Goal: Navigation & Orientation: Find specific page/section

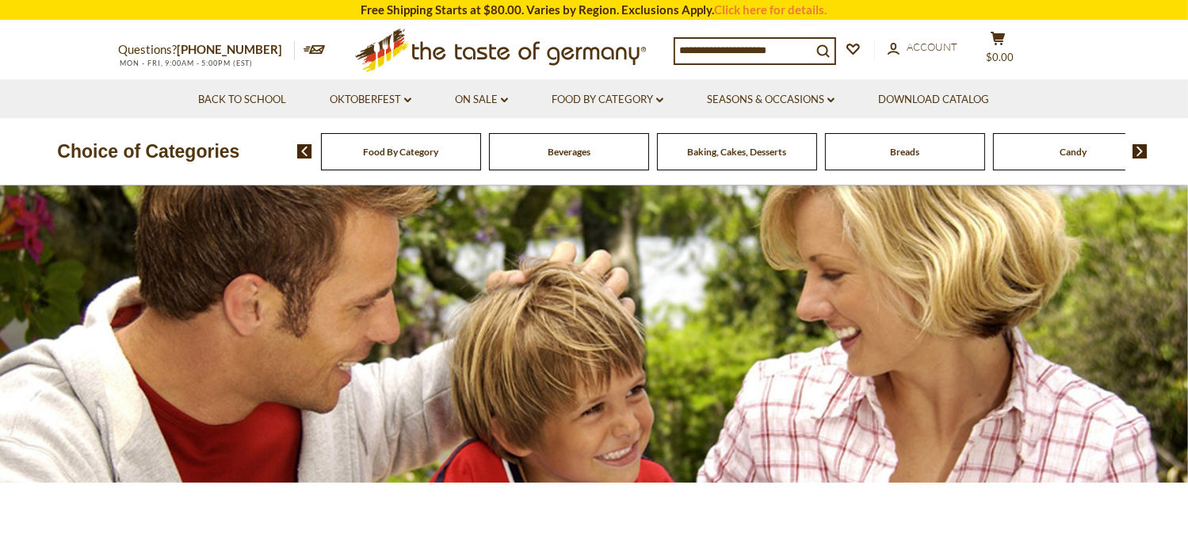
click at [700, 149] on span "Baking, Cakes, Desserts" at bounding box center [736, 152] width 99 height 12
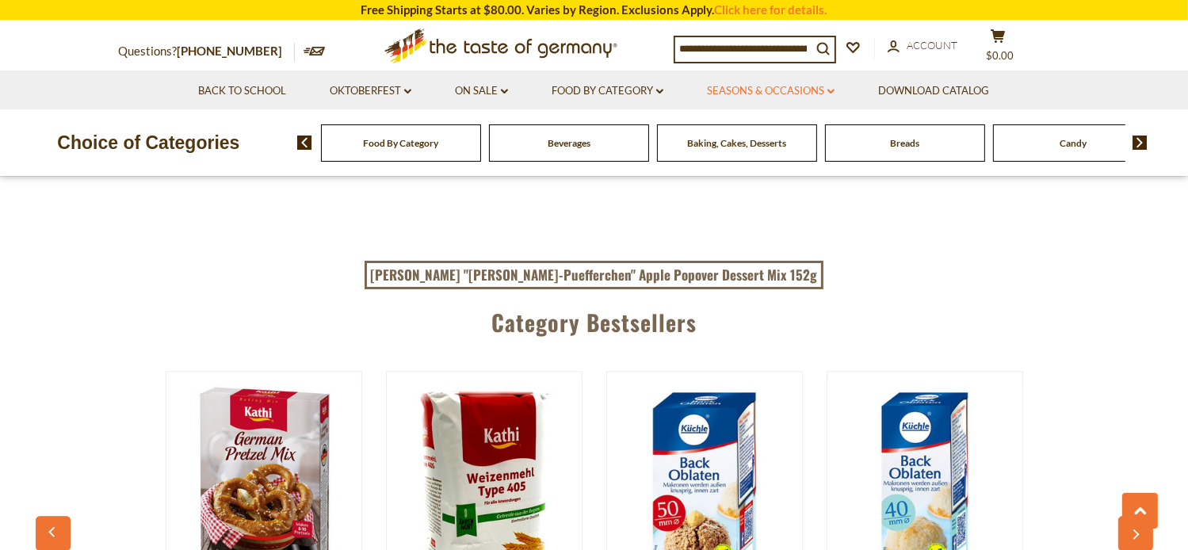
scroll to position [3884, 0]
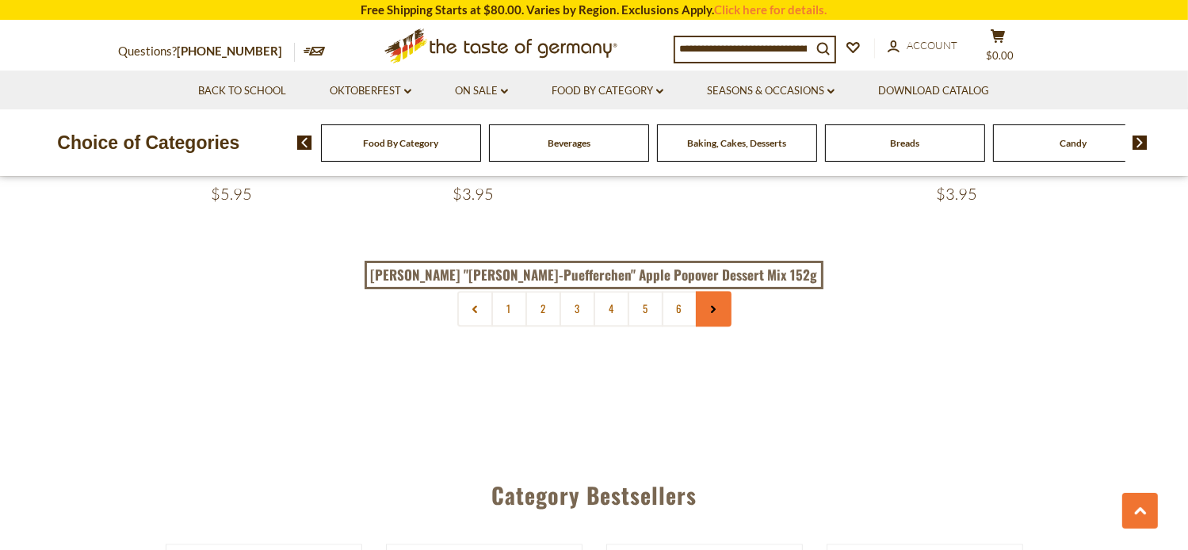
click at [713, 305] on use at bounding box center [713, 309] width 5 height 8
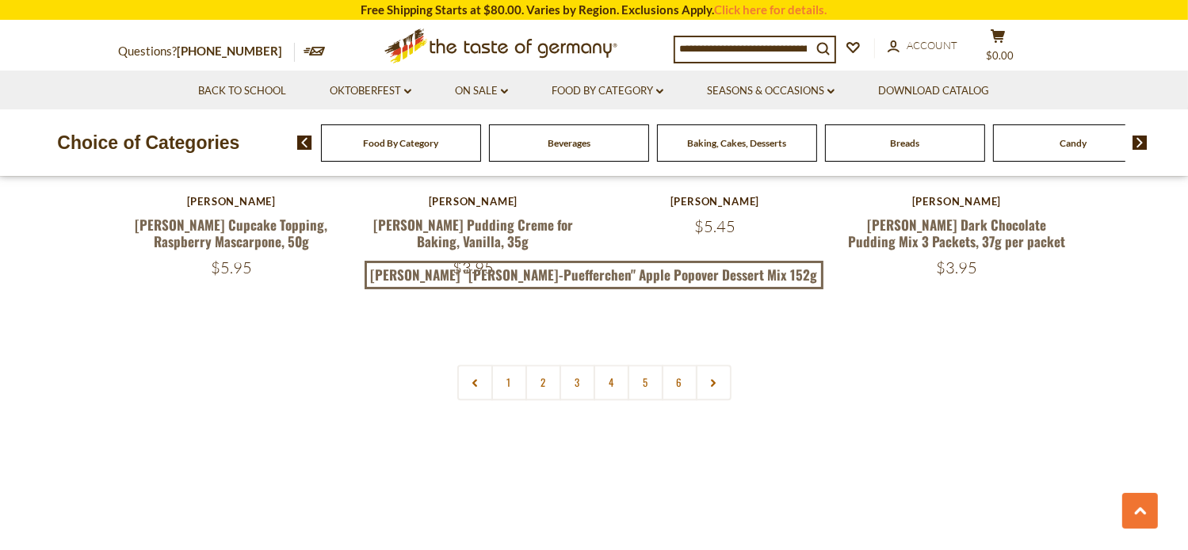
scroll to position [3805, 0]
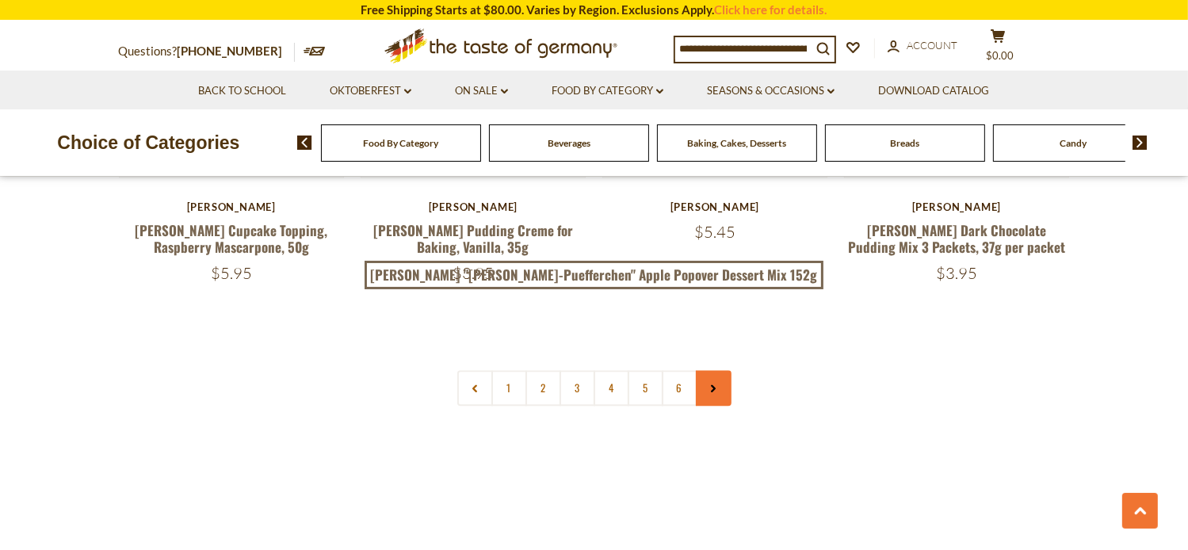
click at [717, 384] on icon at bounding box center [714, 388] width 10 height 8
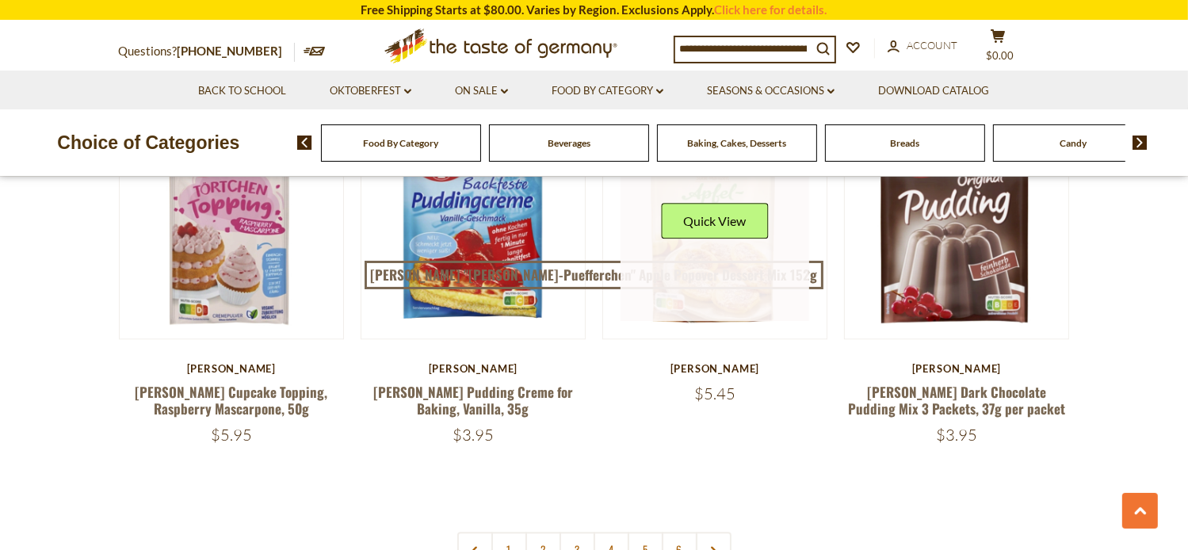
scroll to position [3726, 0]
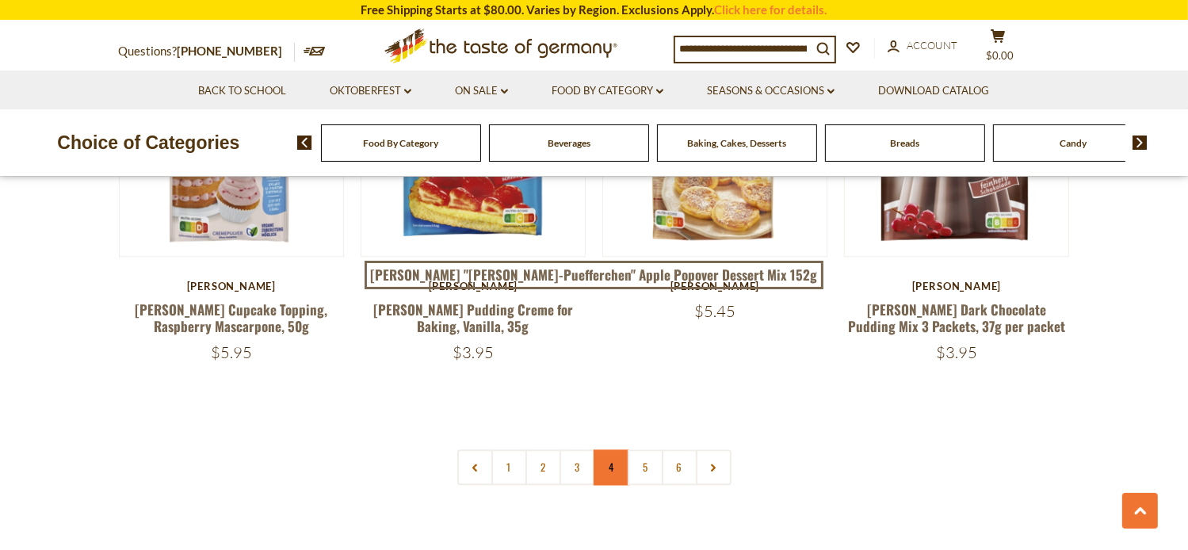
click at [605, 449] on link "4" at bounding box center [612, 467] width 36 height 36
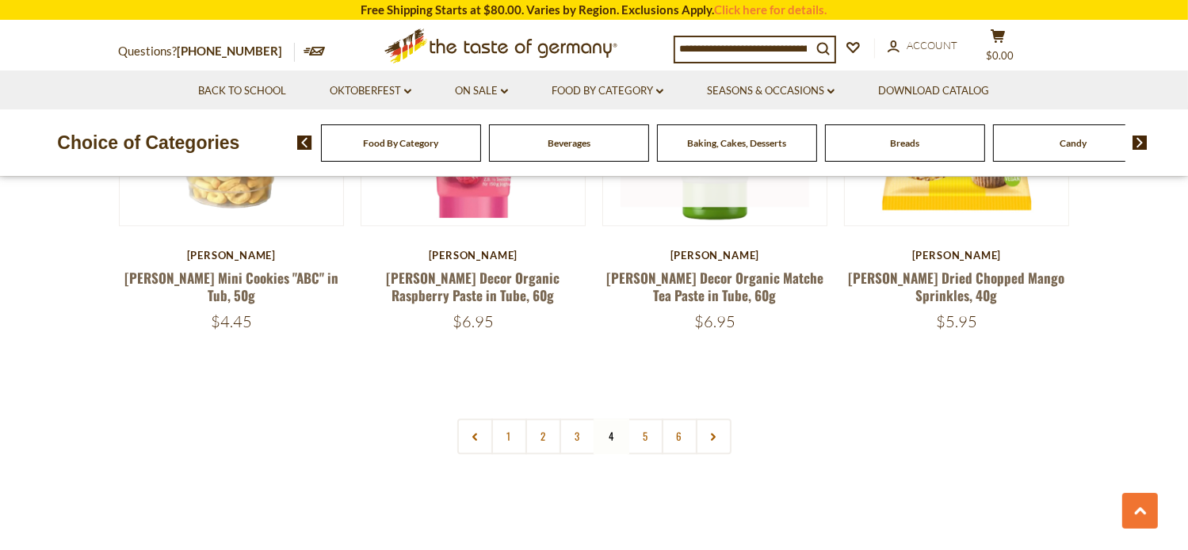
scroll to position [3757, 0]
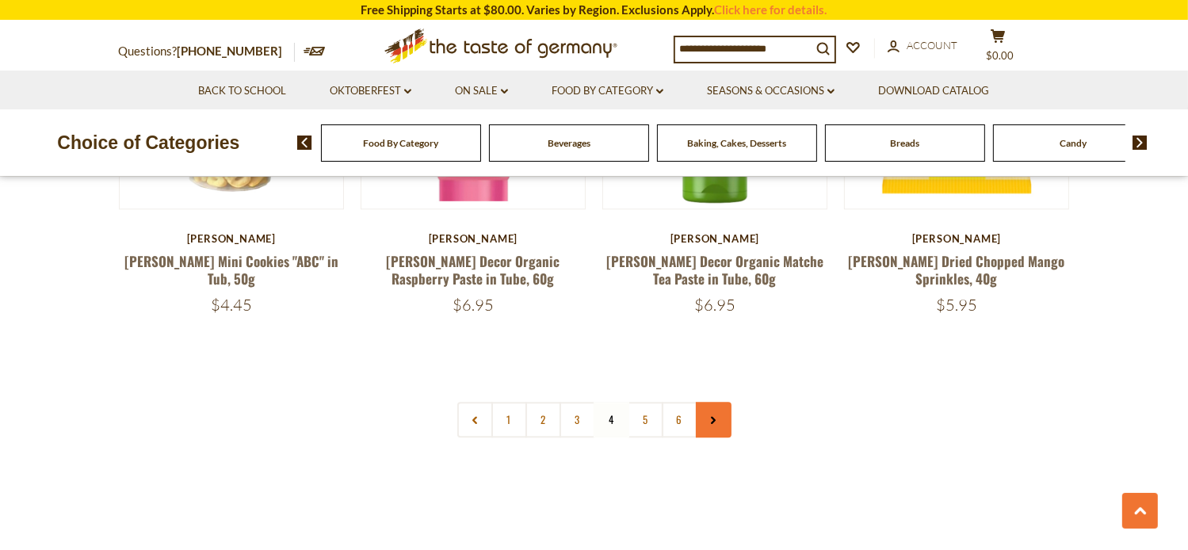
click at [713, 416] on icon at bounding box center [714, 420] width 10 height 8
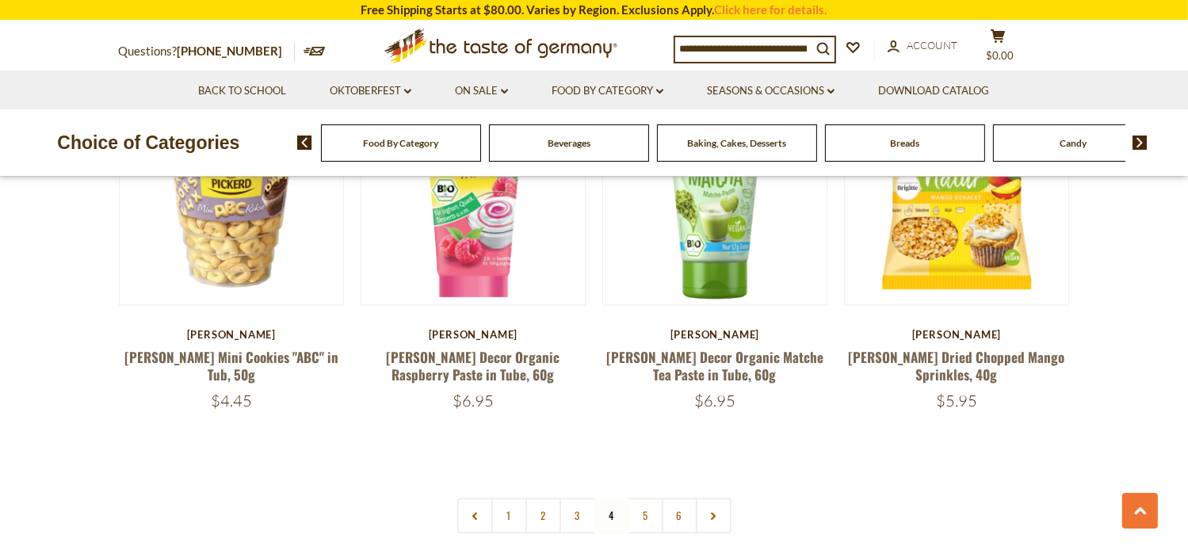
scroll to position [3805, 0]
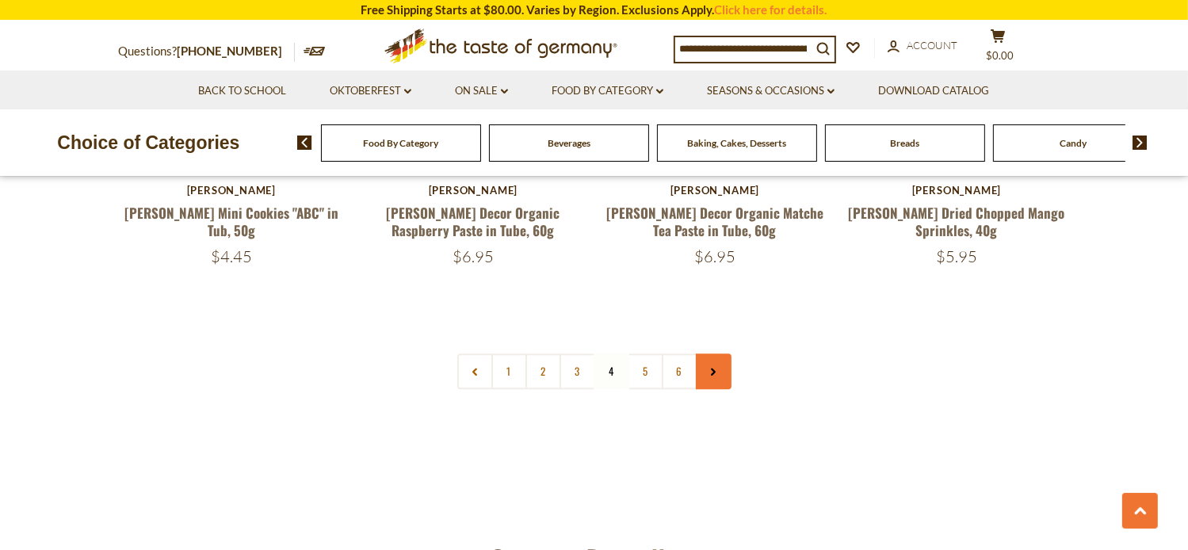
click at [717, 368] on icon at bounding box center [714, 372] width 10 height 8
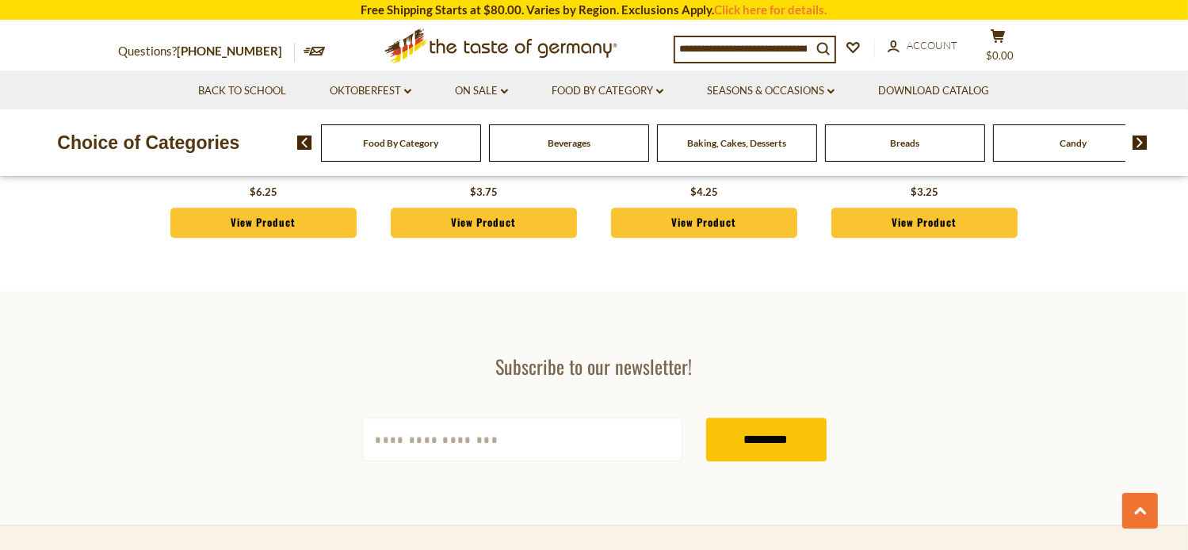
scroll to position [4518, 0]
